Goal: Task Accomplishment & Management: Use online tool/utility

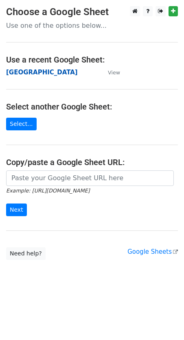
click at [14, 73] on strong "[GEOGRAPHIC_DATA]" at bounding box center [42, 72] width 72 height 7
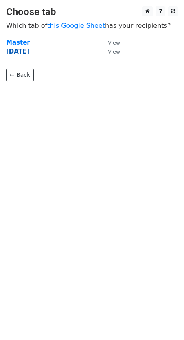
click at [19, 53] on strong "21 Aug" at bounding box center [17, 51] width 23 height 7
